Goal: Navigation & Orientation: Find specific page/section

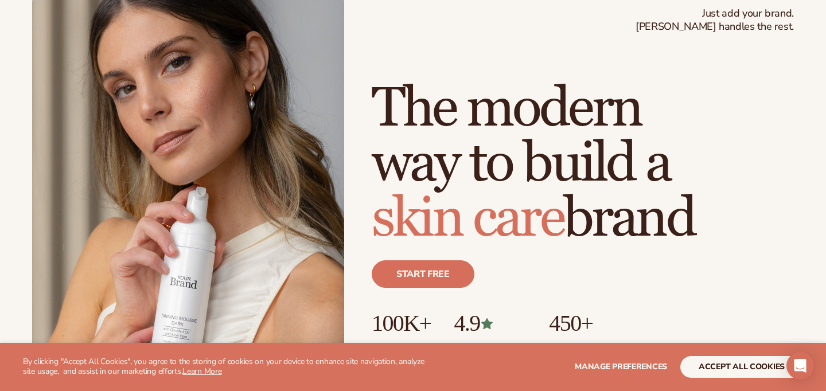
scroll to position [90, 0]
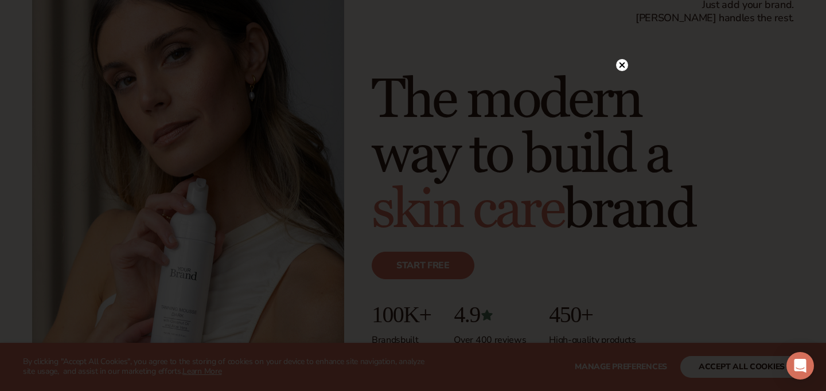
click at [623, 68] on circle at bounding box center [622, 65] width 12 height 12
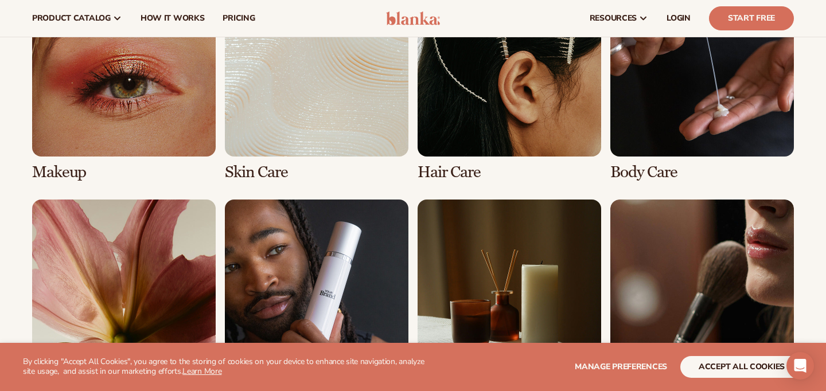
scroll to position [2233, 0]
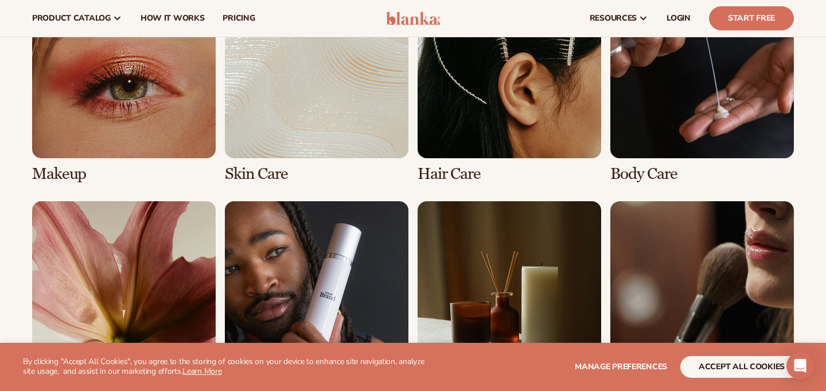
click at [356, 149] on link "2 / 8" at bounding box center [317, 79] width 184 height 208
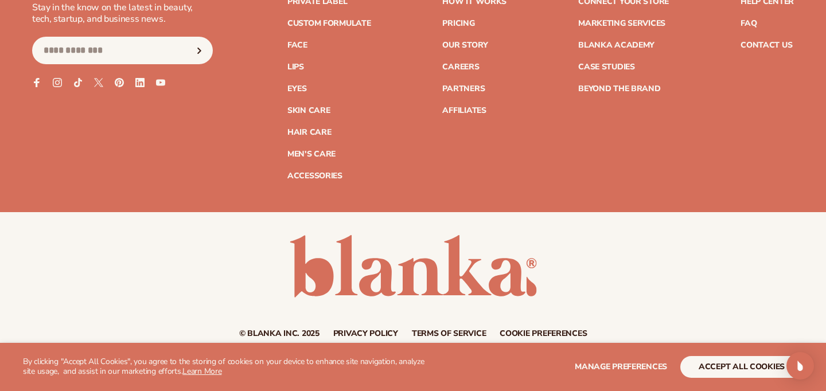
scroll to position [2145, 0]
